Goal: Complete application form

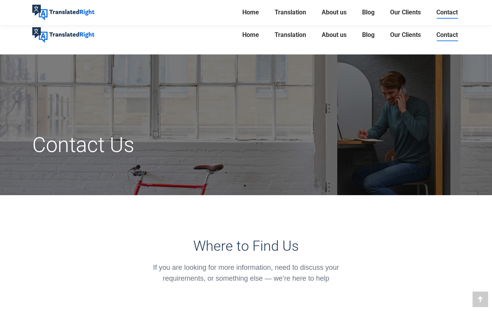
scroll to position [611, 0]
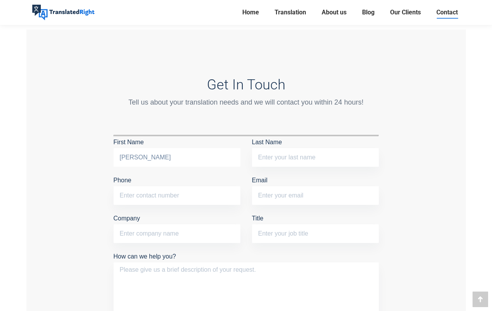
type input "[PERSON_NAME]"
type input "[PHONE_NUMBER]"
type input "[PERSON_NAME][EMAIL_ADDRESS][DOMAIN_NAME]"
type input "[PERSON_NAME]"
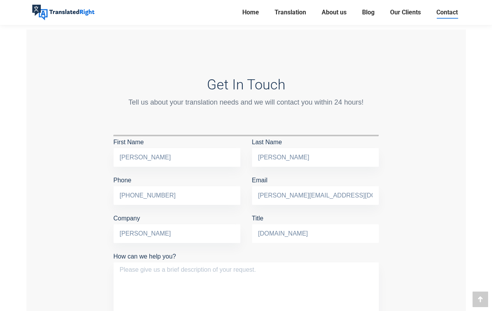
type input "[DOMAIN_NAME]"
type textarea "Hi there, I hope this message finds you well. I wanted to follow up on my previ…"
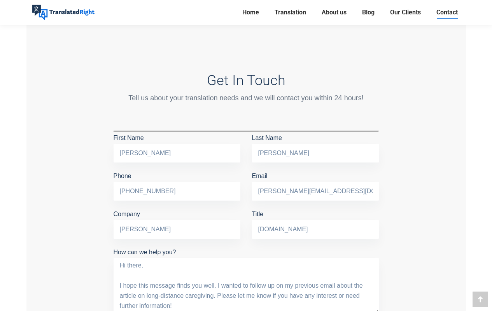
scroll to position [26, 0]
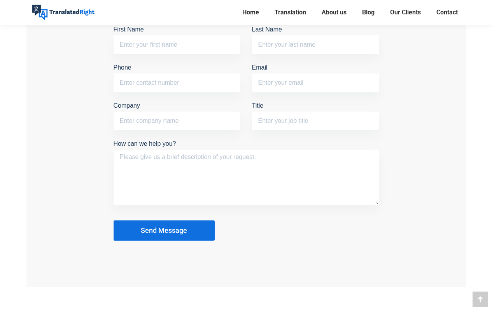
scroll to position [721, 0]
